Goal: Task Accomplishment & Management: Use online tool/utility

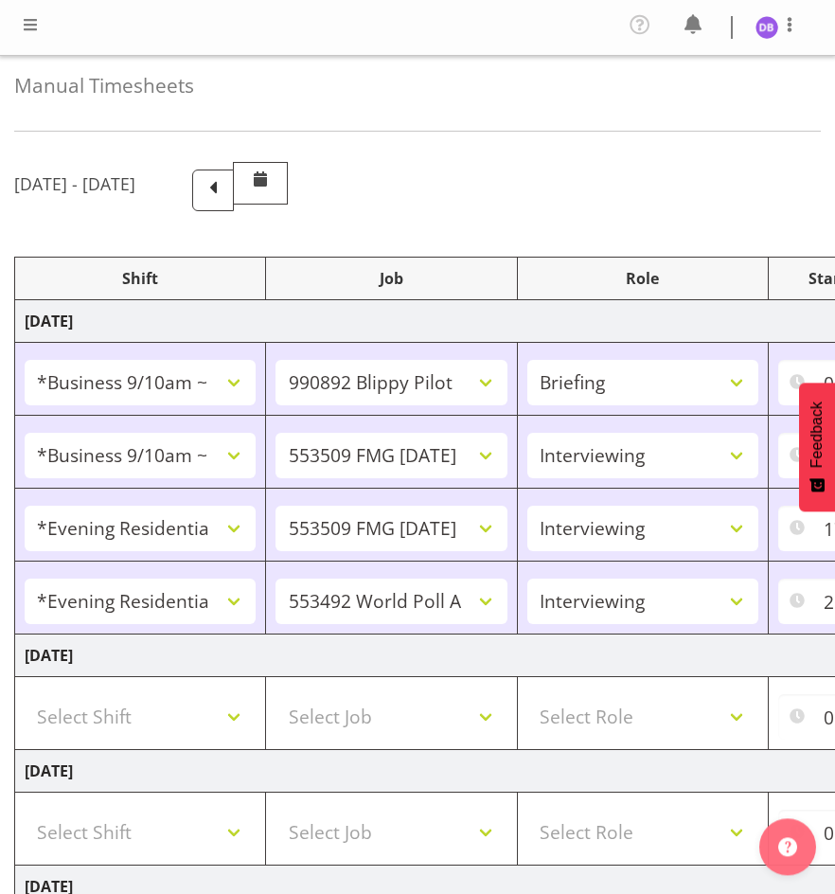
select select "26078"
select select "10574"
select select "26078"
select select "10585"
select select "47"
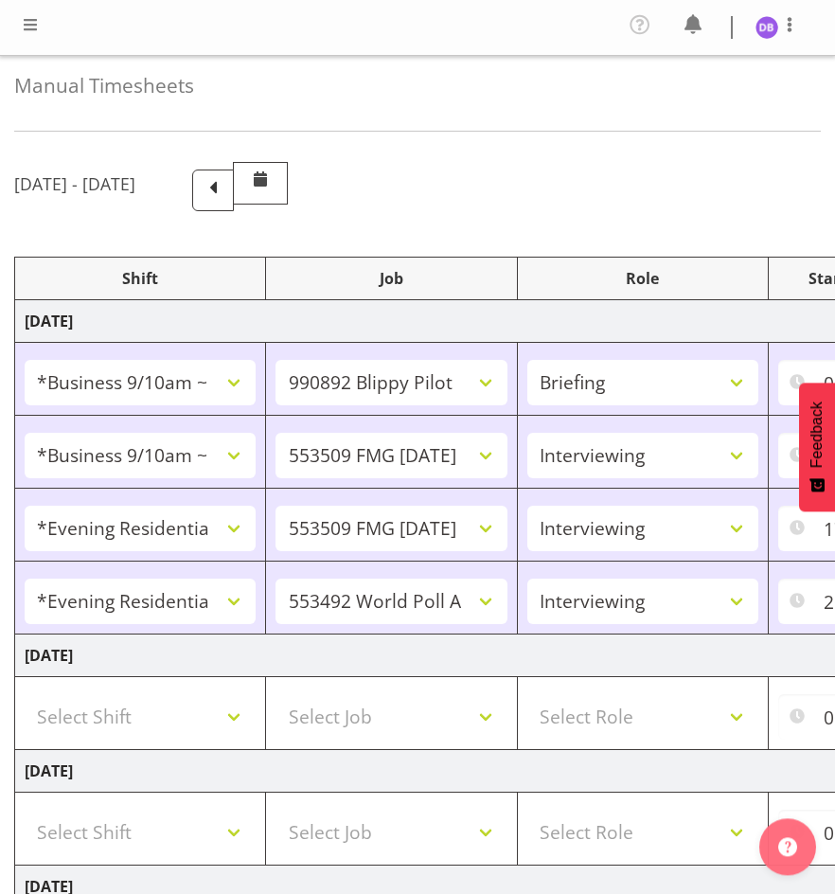
select select "48116"
select select "10585"
select select "47"
select select "48116"
select select "10499"
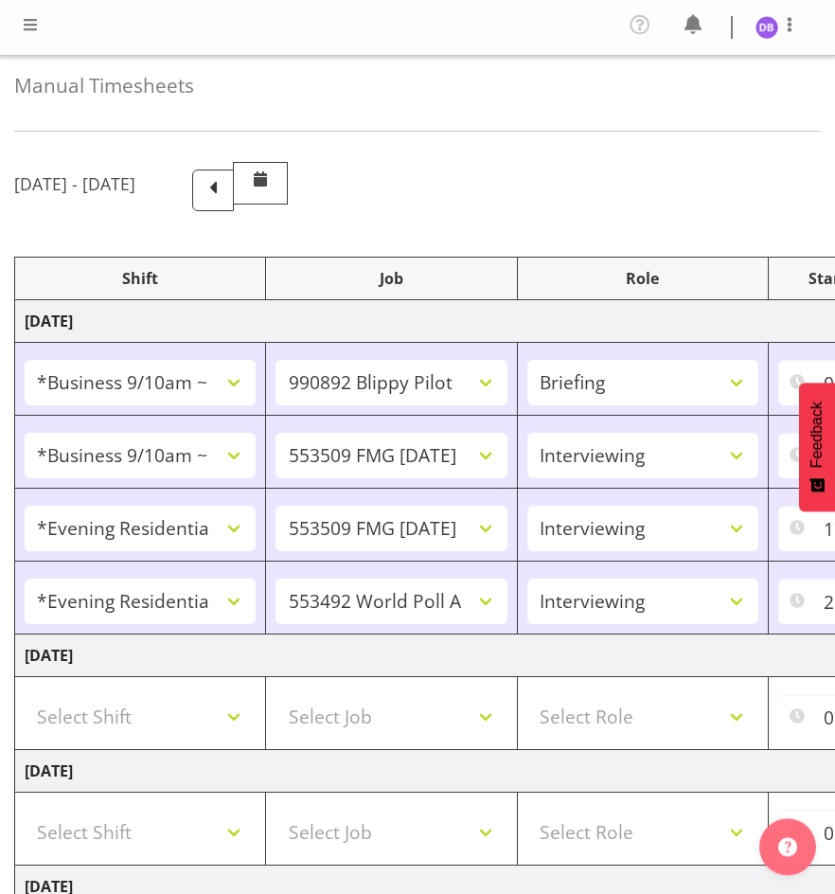
select select "47"
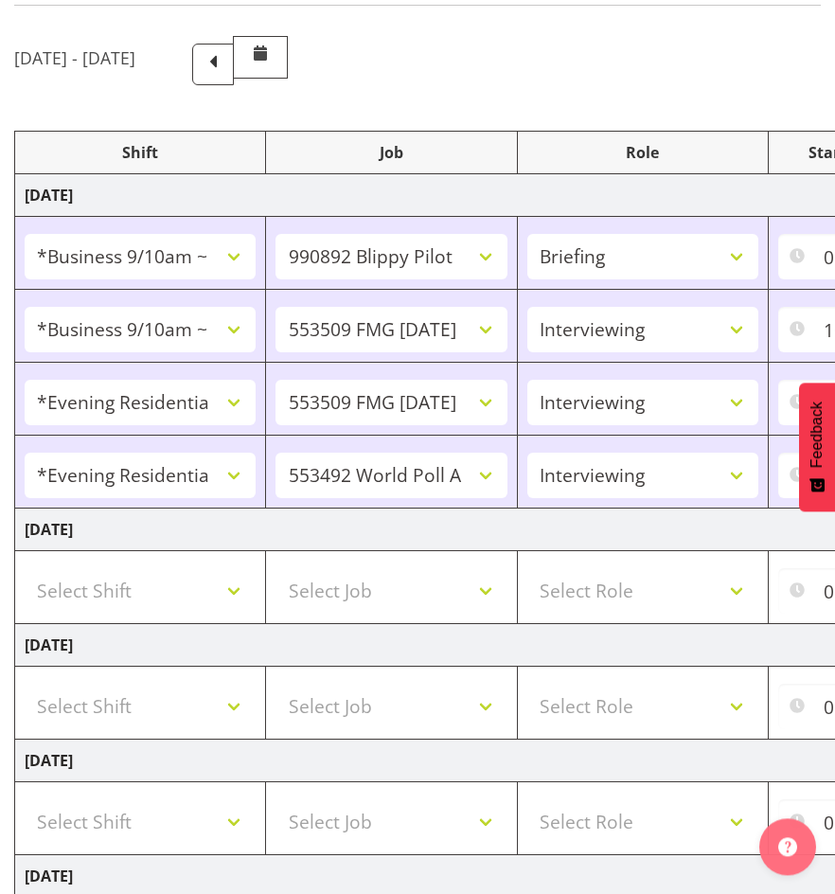
scroll to position [0, 505]
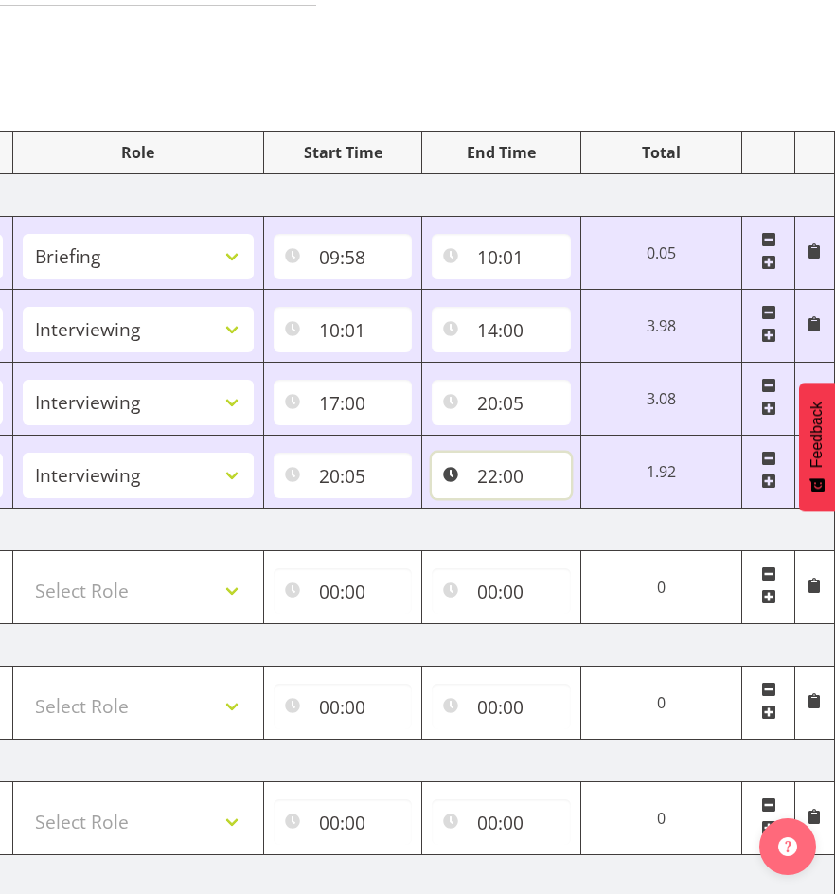
click at [521, 475] on input "22:00" at bounding box center [501, 475] width 139 height 45
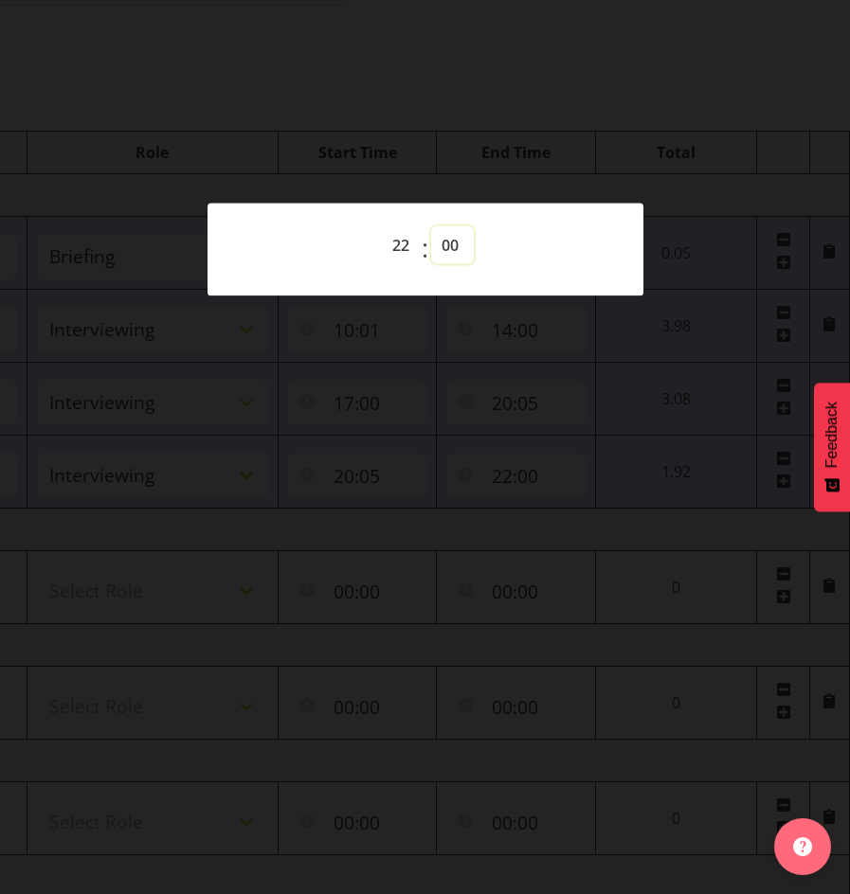
click at [451, 245] on select "00 01 02 03 04 05 06 07 08 09 10 11 12 13 14 15 16 17 18 19 20 21 22 23 24 25 2…" at bounding box center [452, 245] width 43 height 38
select select "34"
click at [431, 226] on select "00 01 02 03 04 05 06 07 08 09 10 11 12 13 14 15 16 17 18 19 20 21 22 23 24 25 2…" at bounding box center [452, 245] width 43 height 38
type input "22:34"
click at [643, 42] on div at bounding box center [425, 447] width 850 height 894
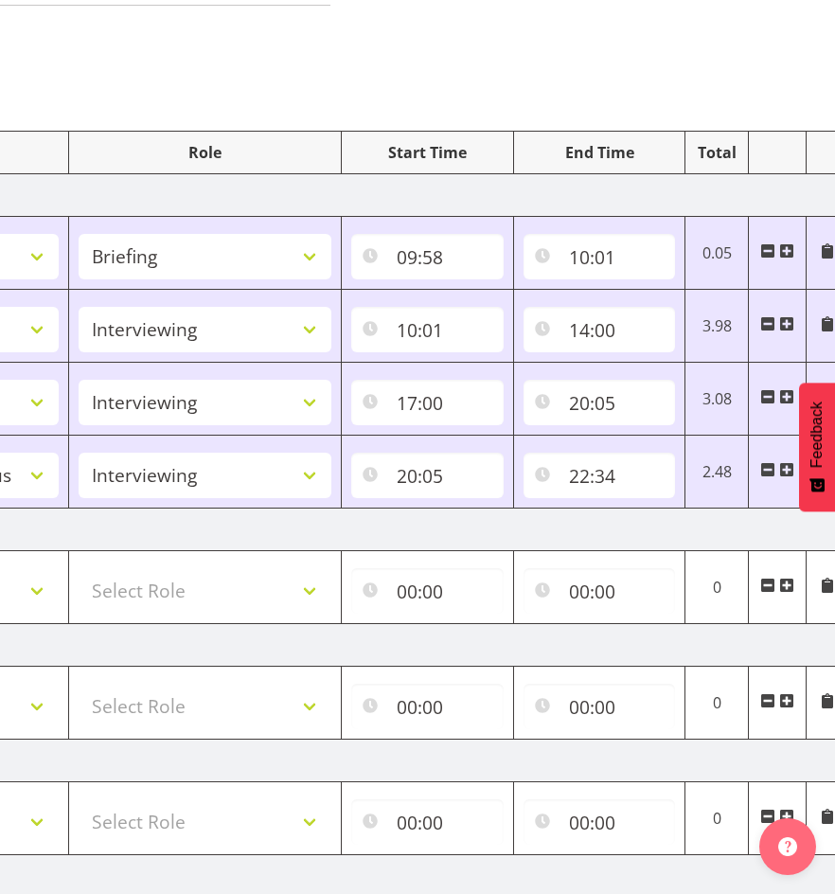
scroll to position [631, 0]
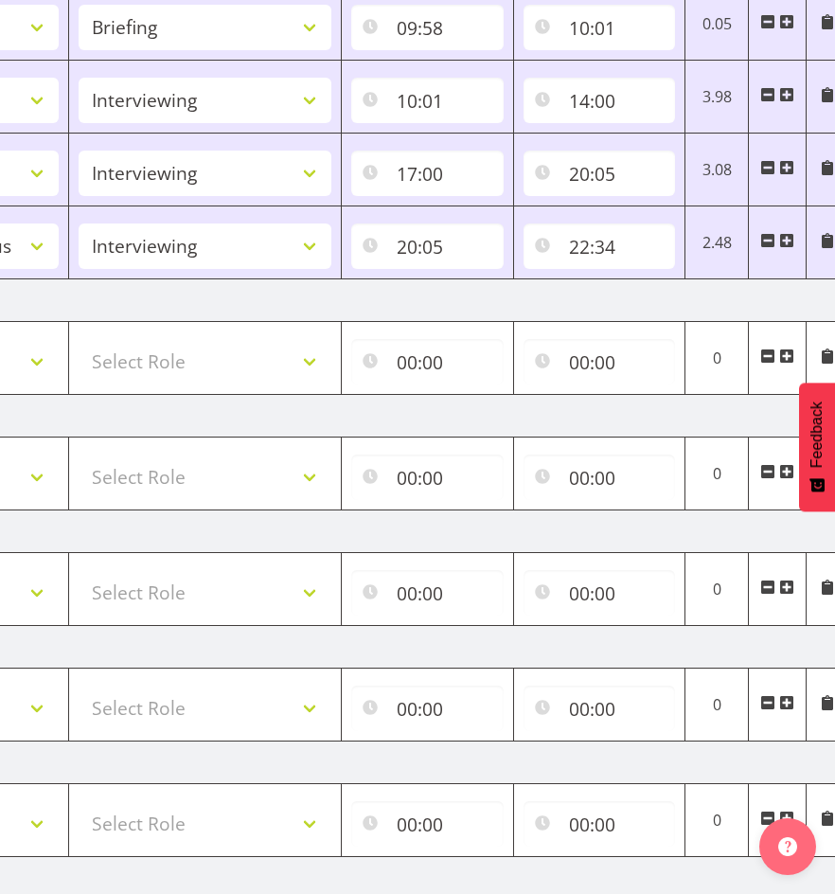
scroll to position [0, 0]
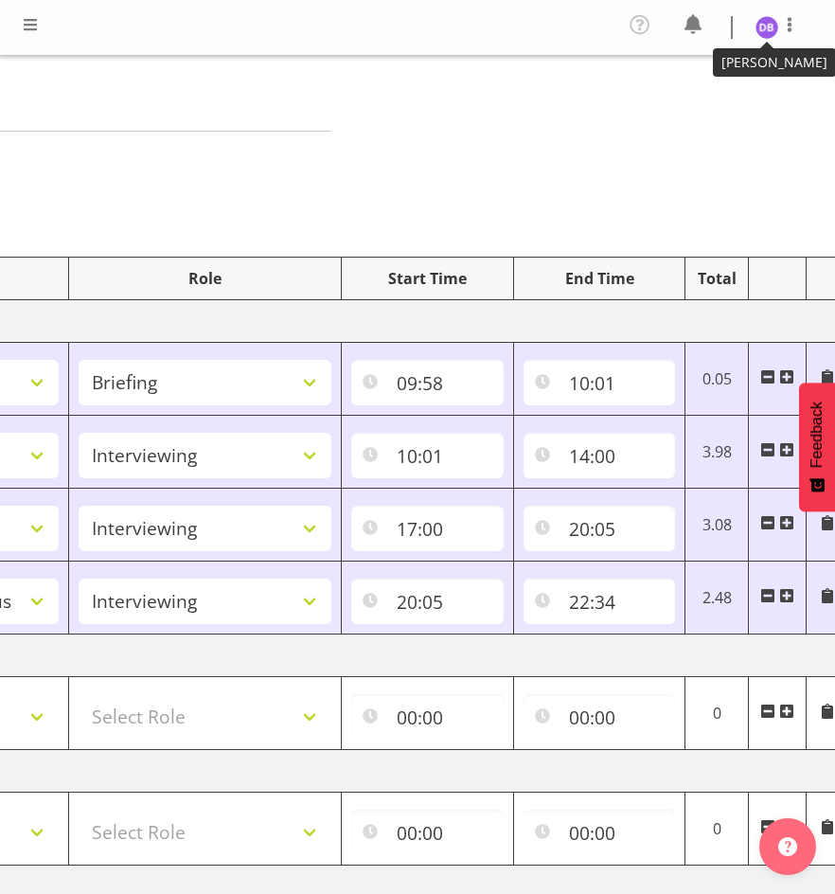
click at [774, 27] on img at bounding box center [767, 27] width 23 height 23
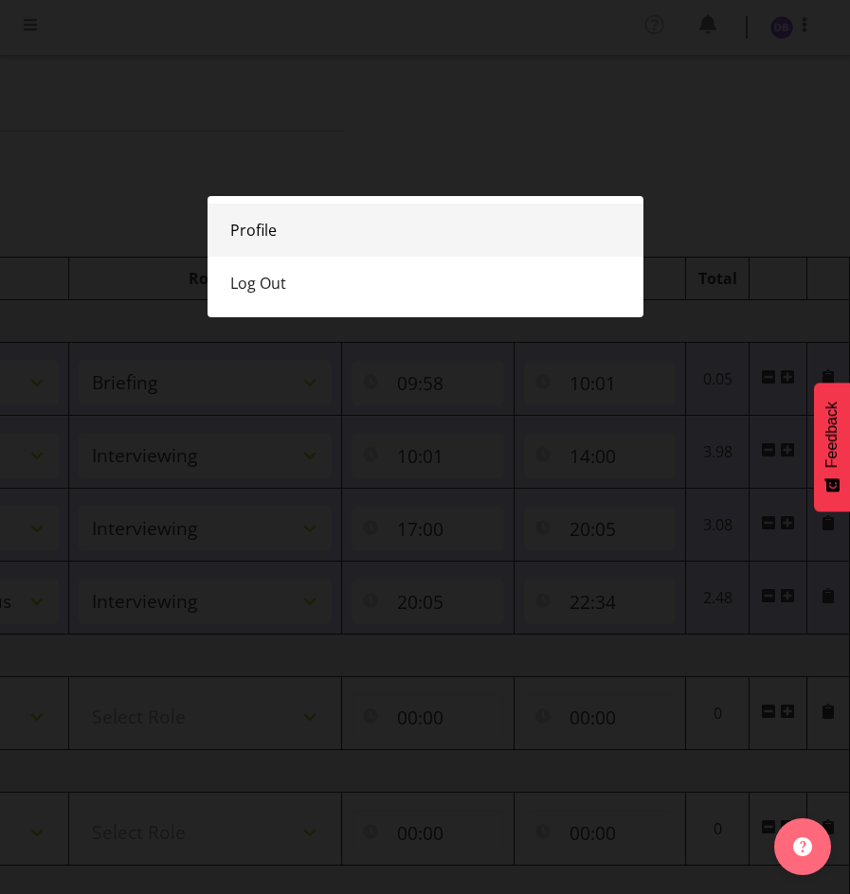
drag, startPoint x: 250, startPoint y: 276, endPoint x: 254, endPoint y: 254, distance: 22.1
click at [251, 276] on link "Log Out" at bounding box center [425, 283] width 436 height 53
